Goal: Book appointment/travel/reservation

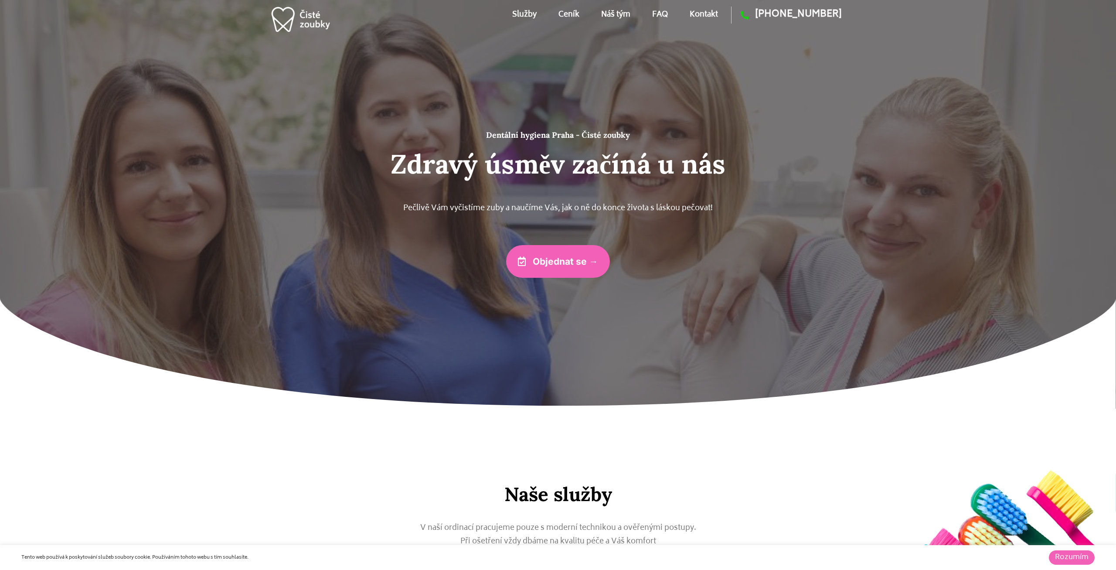
click at [584, 265] on span "Objednat se →" at bounding box center [565, 261] width 65 height 9
click at [561, 251] on link "Objednat se →" at bounding box center [558, 261] width 104 height 33
click at [601, 13] on link "Náš tým" at bounding box center [615, 14] width 29 height 39
click at [611, 10] on link "Náš tým" at bounding box center [615, 14] width 29 height 39
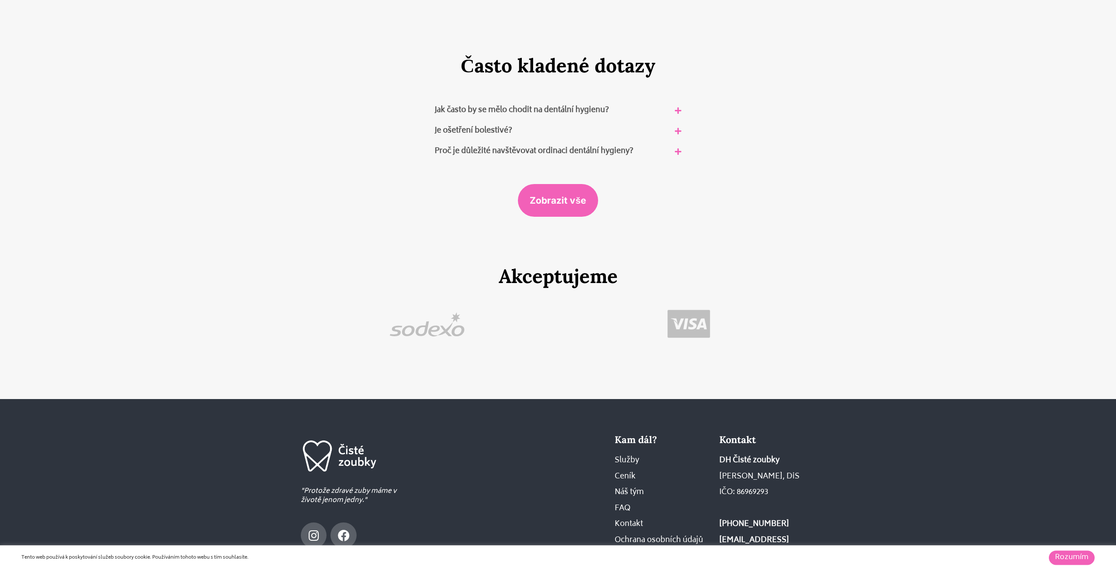
scroll to position [5280, 0]
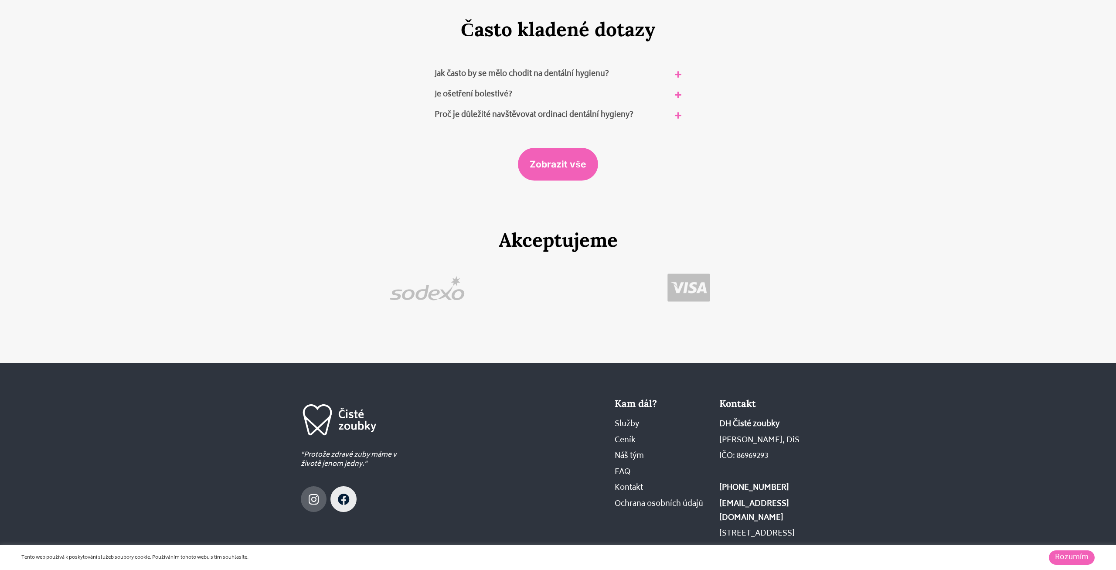
click at [347, 493] on icon at bounding box center [344, 499] width 12 height 12
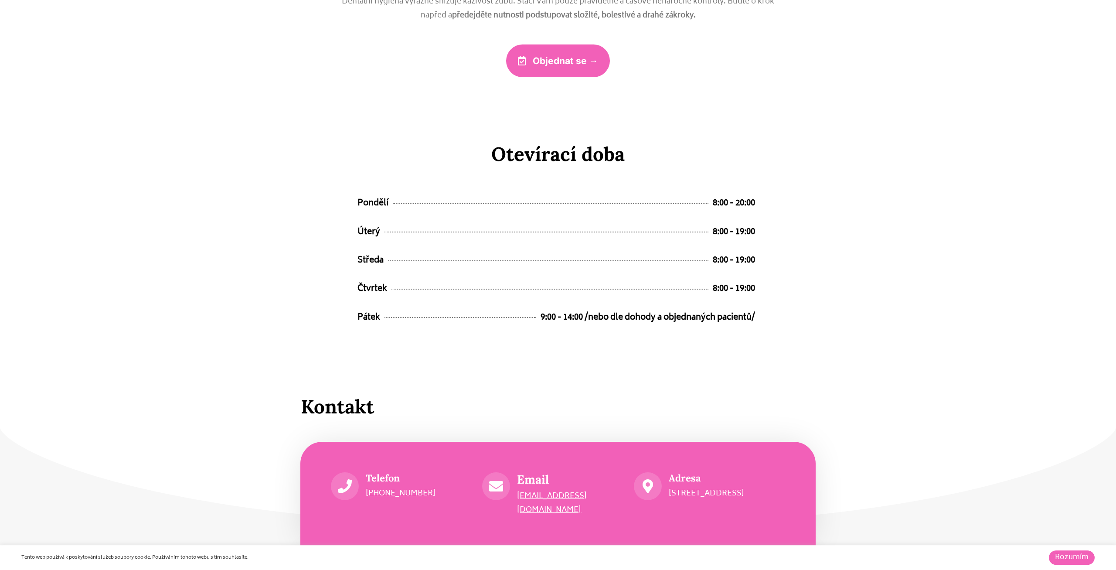
scroll to position [4257, 0]
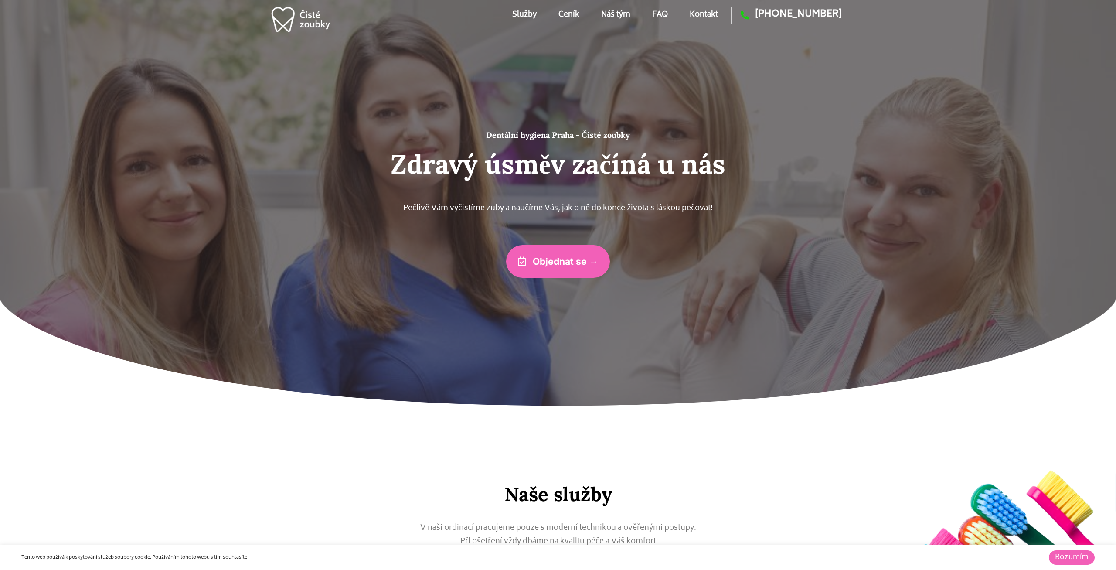
click at [604, 14] on link "Náš tým" at bounding box center [615, 14] width 29 height 39
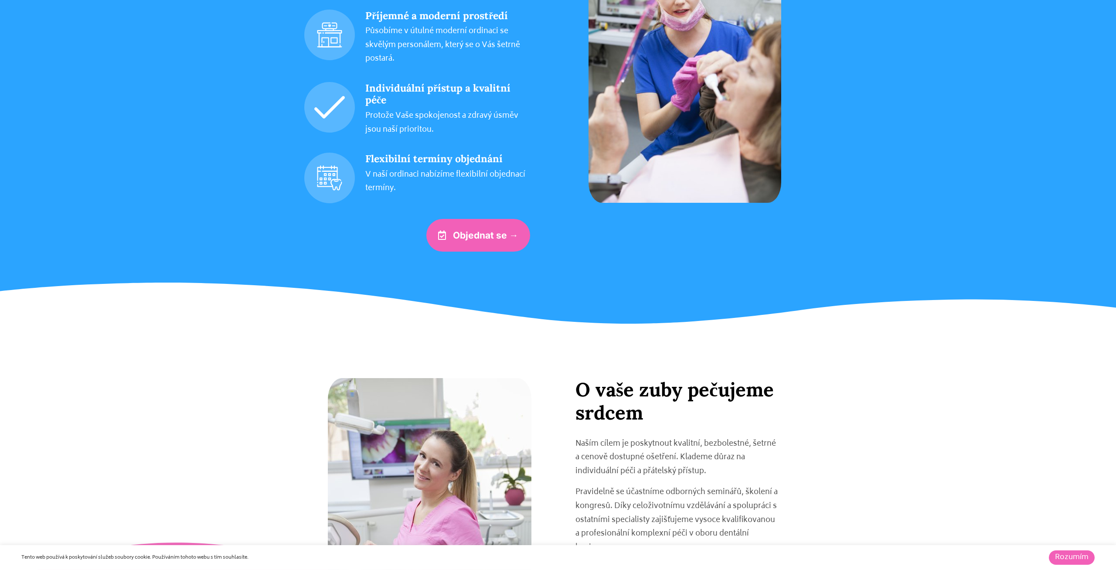
scroll to position [991, 0]
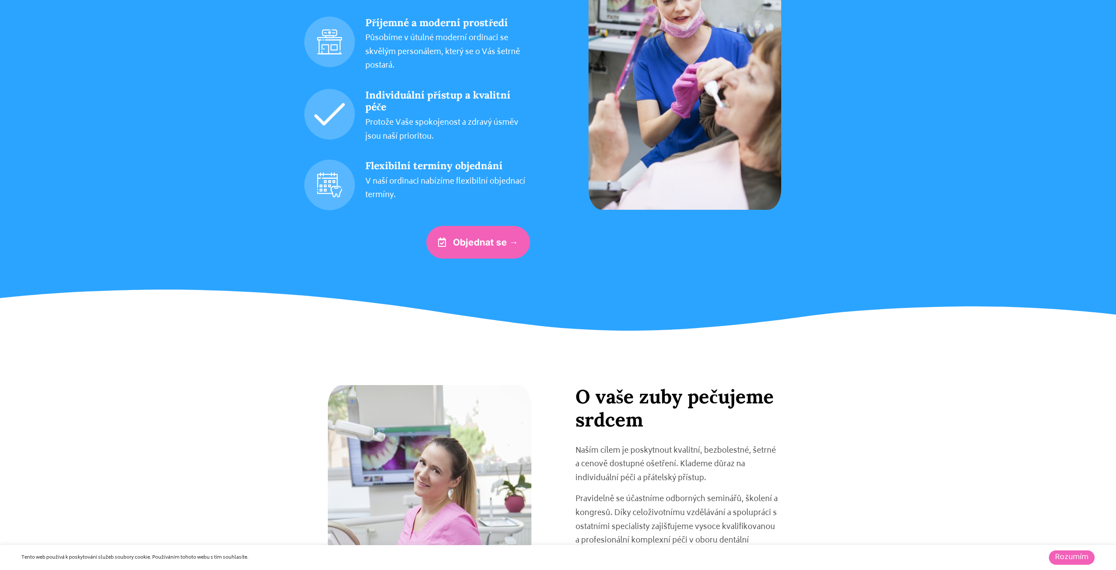
click at [510, 248] on link "Objednat se →" at bounding box center [478, 242] width 104 height 33
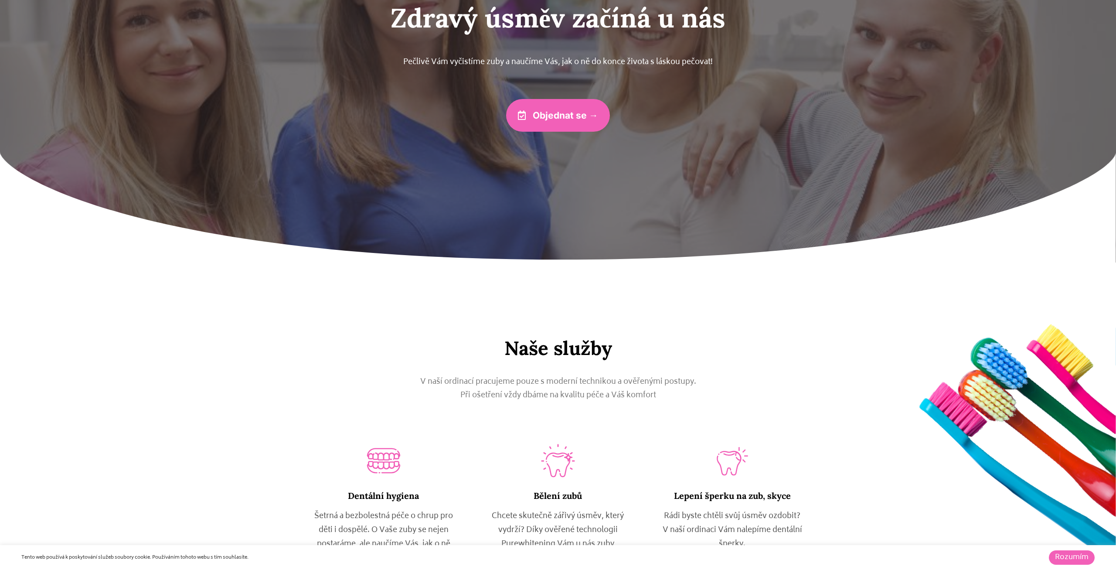
scroll to position [0, 0]
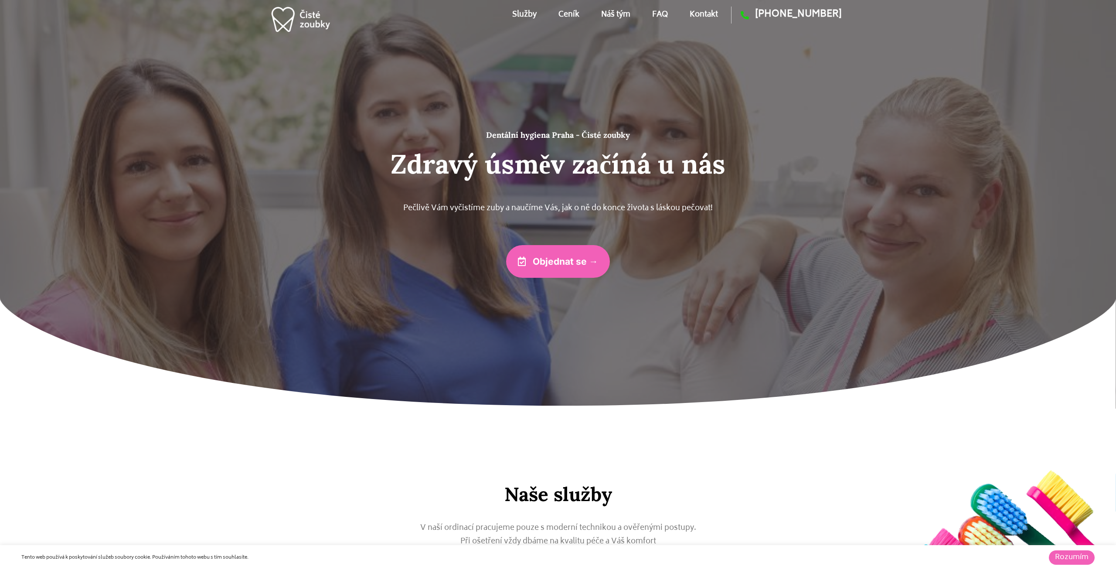
click at [615, 15] on link "Náš tým" at bounding box center [615, 14] width 29 height 39
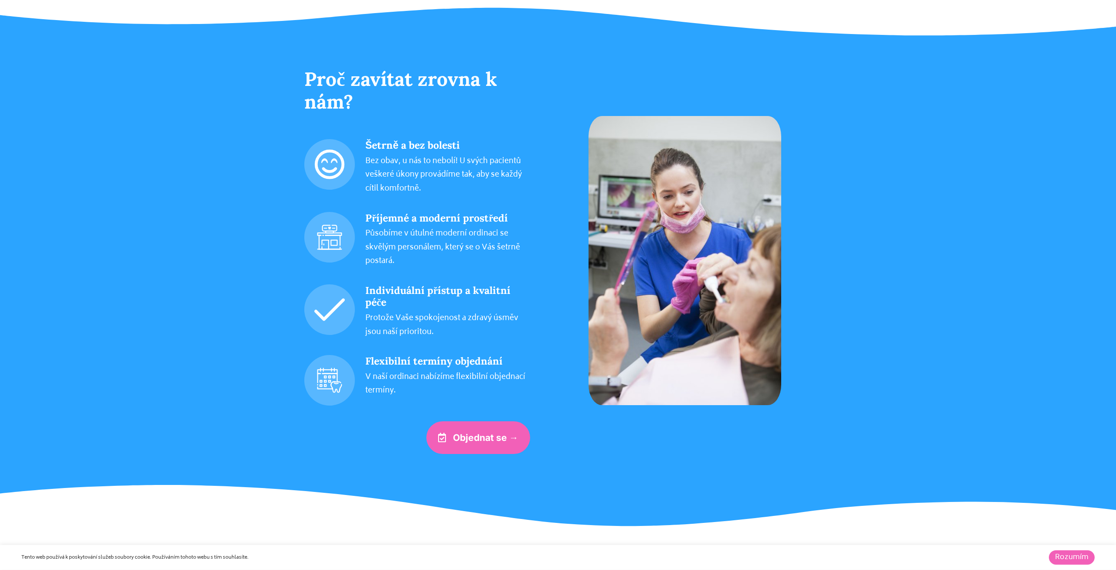
scroll to position [768, 0]
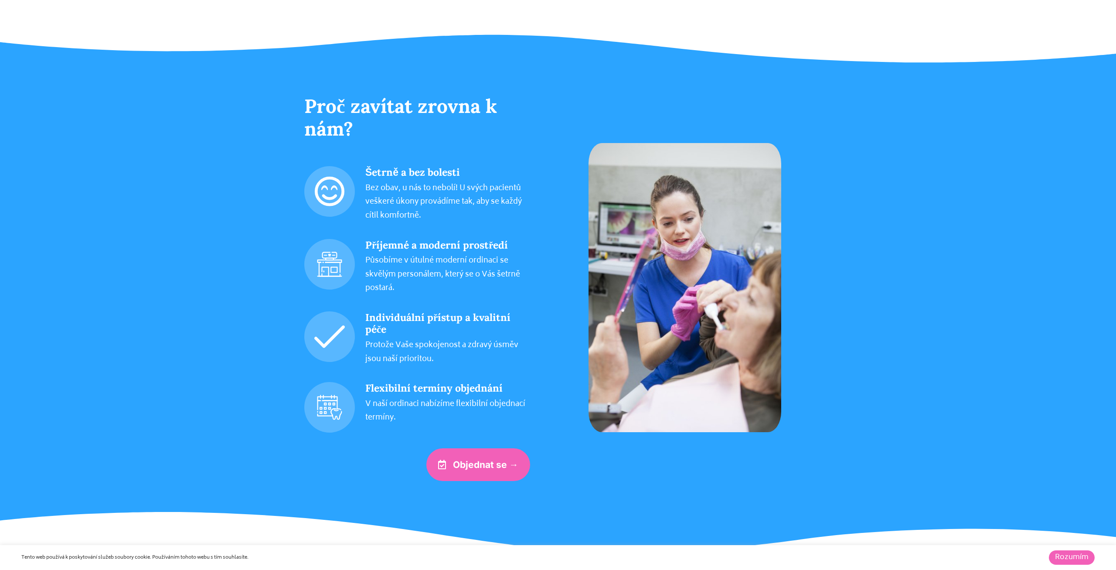
click at [495, 471] on link "Objednat se →" at bounding box center [478, 464] width 104 height 33
